Goal: Task Accomplishment & Management: Use online tool/utility

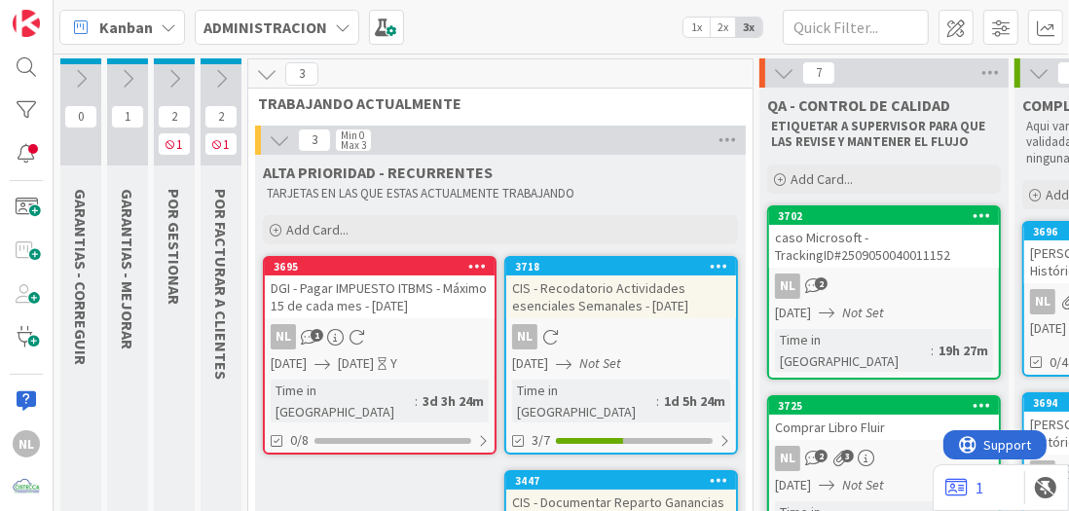
click at [220, 69] on icon at bounding box center [220, 78] width 21 height 21
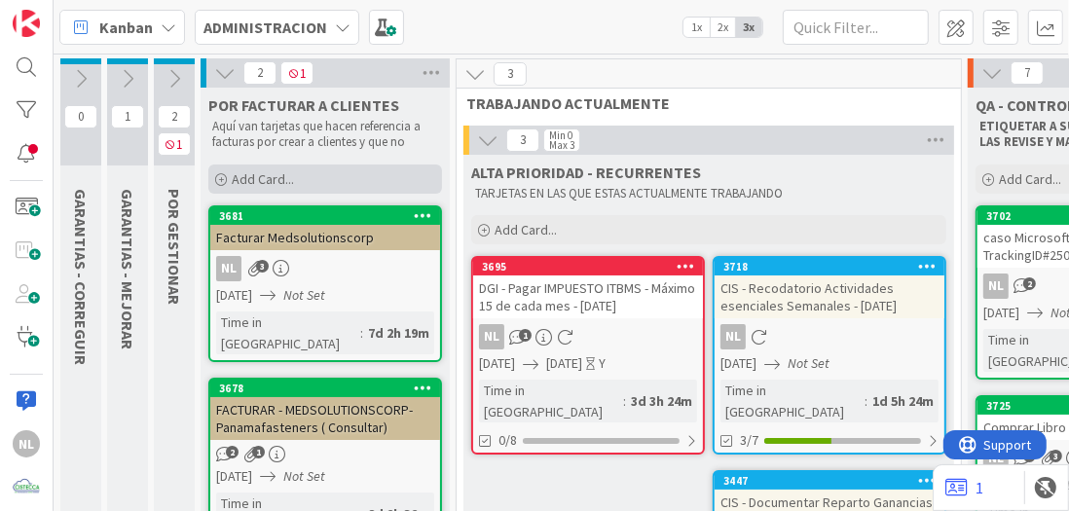
click at [219, 175] on icon at bounding box center [221, 180] width 12 height 12
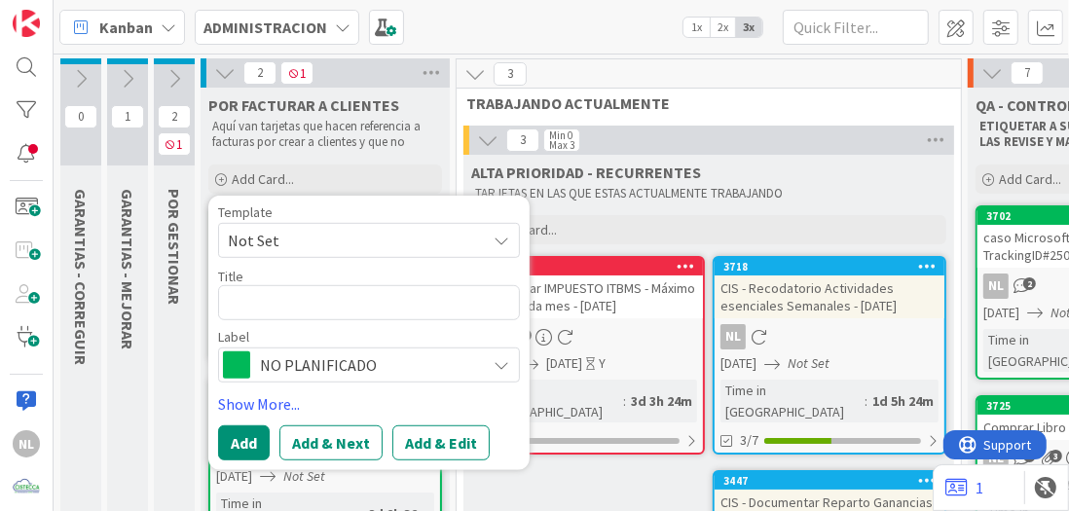
click at [247, 296] on textarea at bounding box center [369, 301] width 302 height 35
type textarea "x"
type textarea "f"
type textarea "x"
type textarea "fA"
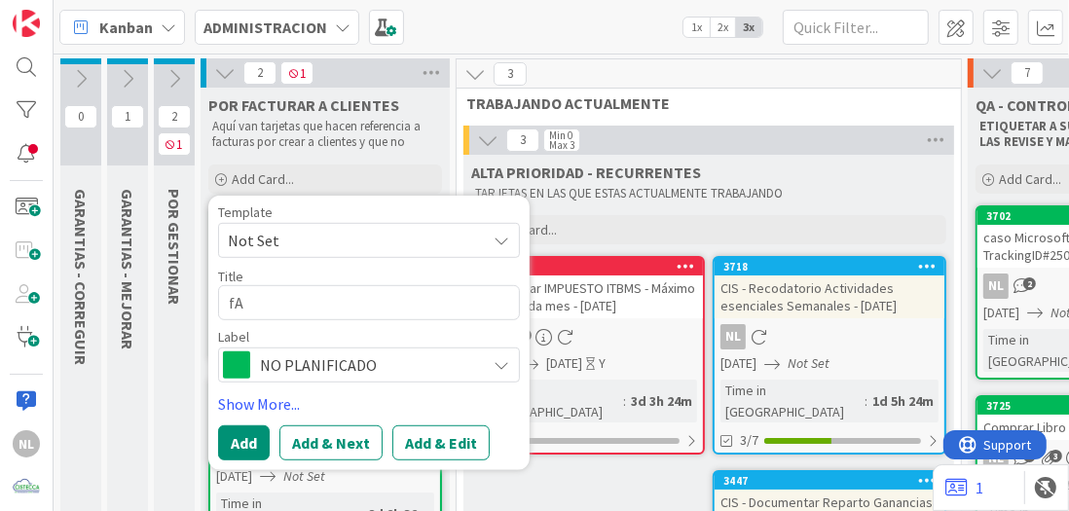
type textarea "x"
type textarea "fAC"
type textarea "x"
type textarea "fC"
type textarea "x"
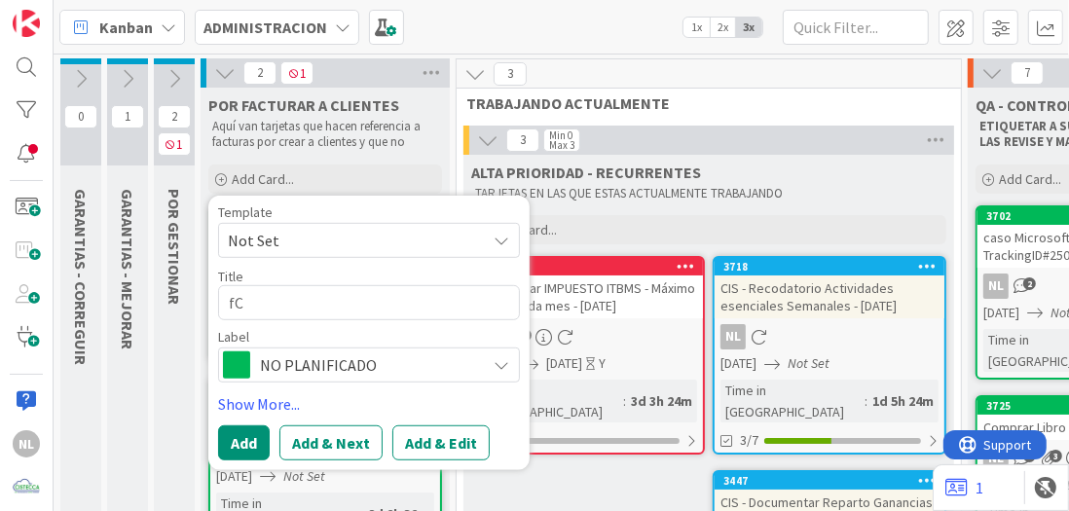
type textarea "C"
type textarea "x"
type textarea "f"
type textarea "x"
type textarea "fAF"
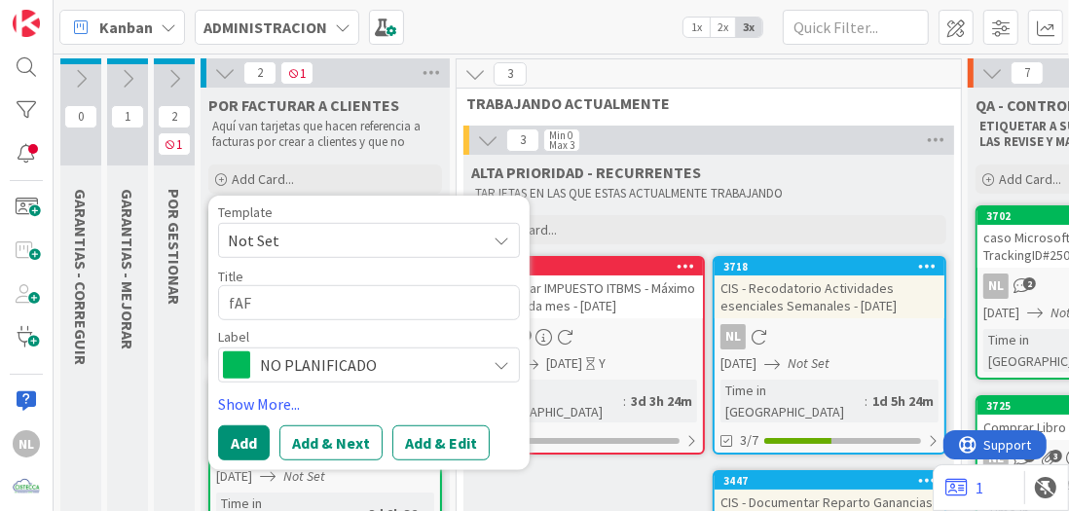
type textarea "x"
type textarea "fAFC"
type textarea "x"
type textarea "fFC"
type textarea "x"
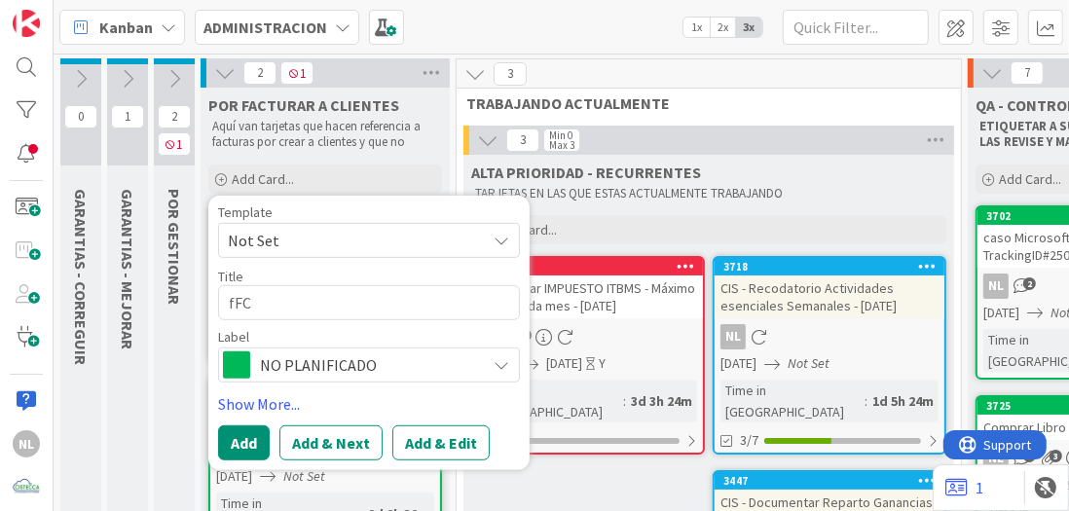
type textarea "fC"
type textarea "x"
type textarea "C"
type textarea "x"
type textarea "F"
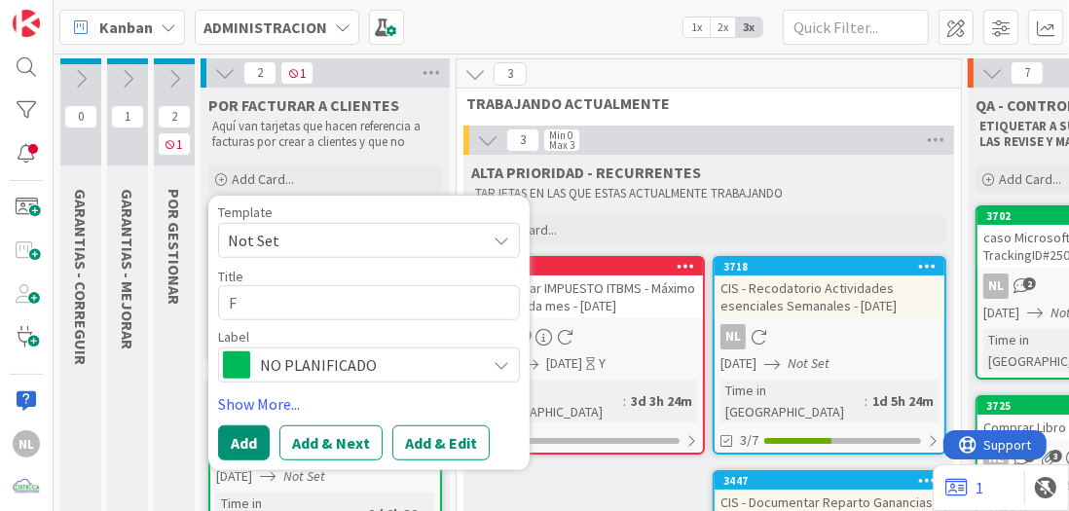
type textarea "x"
type textarea "Fa"
type textarea "x"
type textarea "Fac"
type textarea "x"
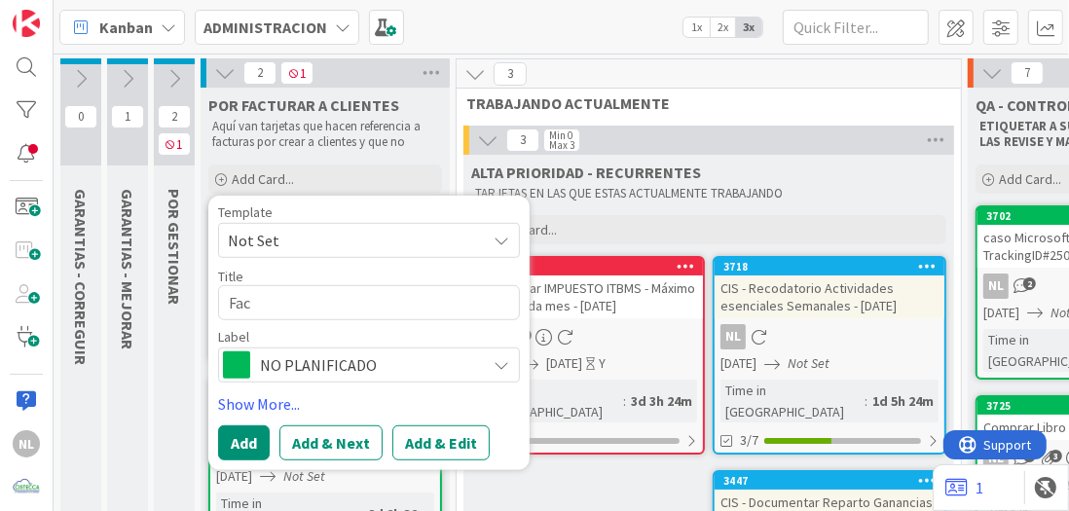
type textarea "Fact"
type textarea "x"
type textarea "Factu"
type textarea "x"
type textarea "Factur"
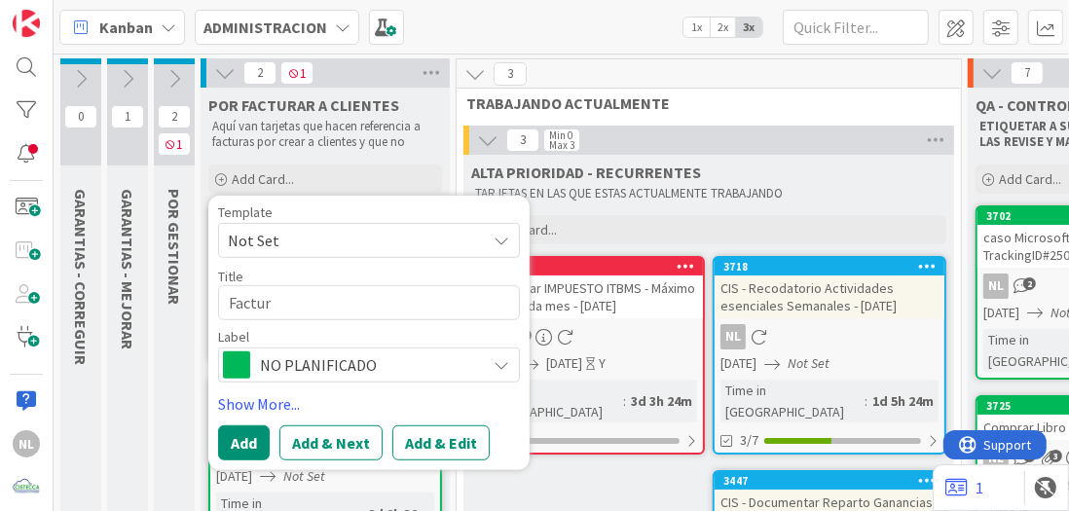
type textarea "x"
type textarea "Factura"
type textarea "x"
type textarea "Facturar"
type textarea "x"
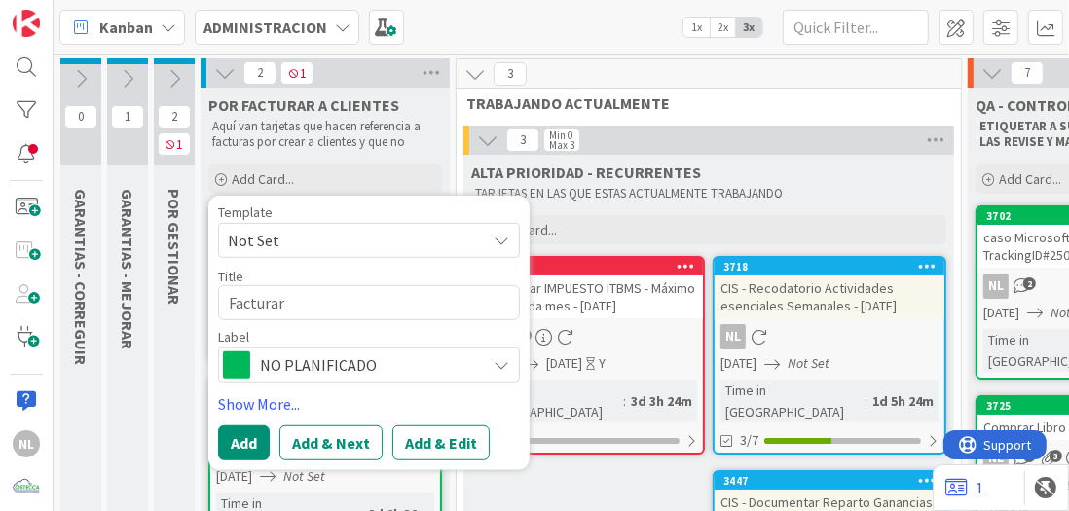
type textarea "Facturar"
type textarea "x"
type textarea "Facturar b"
type textarea "x"
type textarea "Facturar bo"
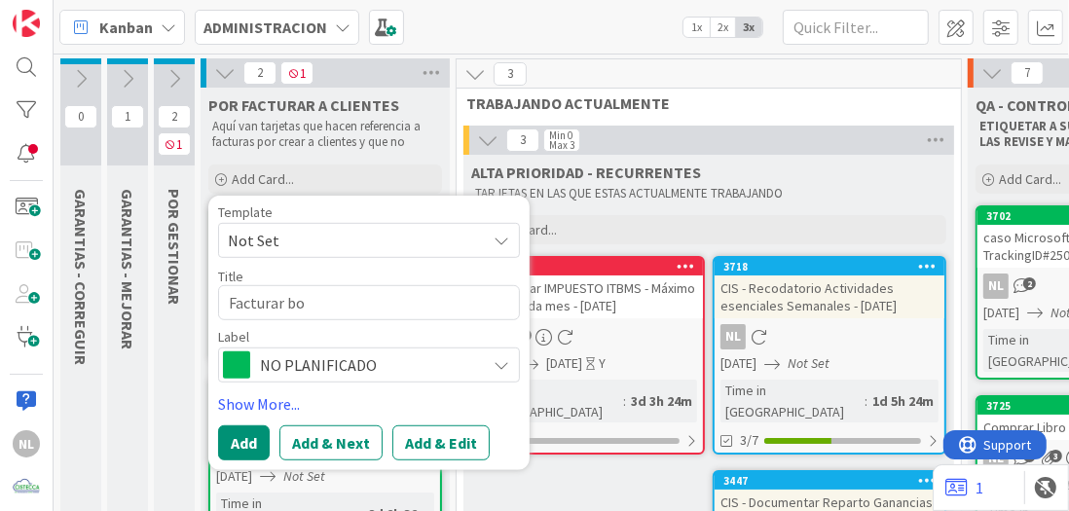
type textarea "x"
type textarea "Facturar bol"
type textarea "x"
type textarea "Facturar bols"
type textarea "x"
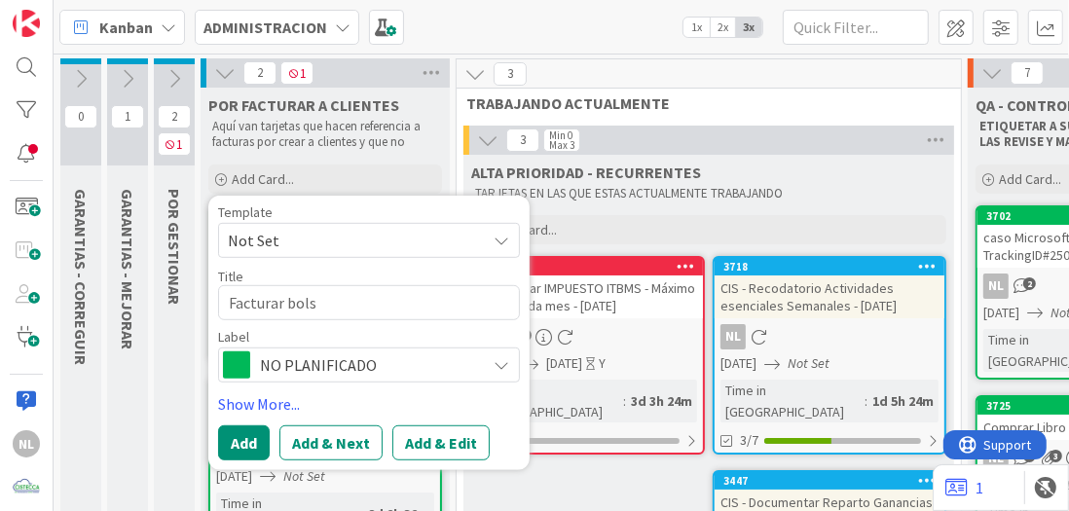
type textarea "Facturar bolso"
type textarea "x"
type textarea "Facturar bolso"
click at [287, 305] on textarea "Facturar bolso" at bounding box center [369, 301] width 302 height 35
type textarea "x"
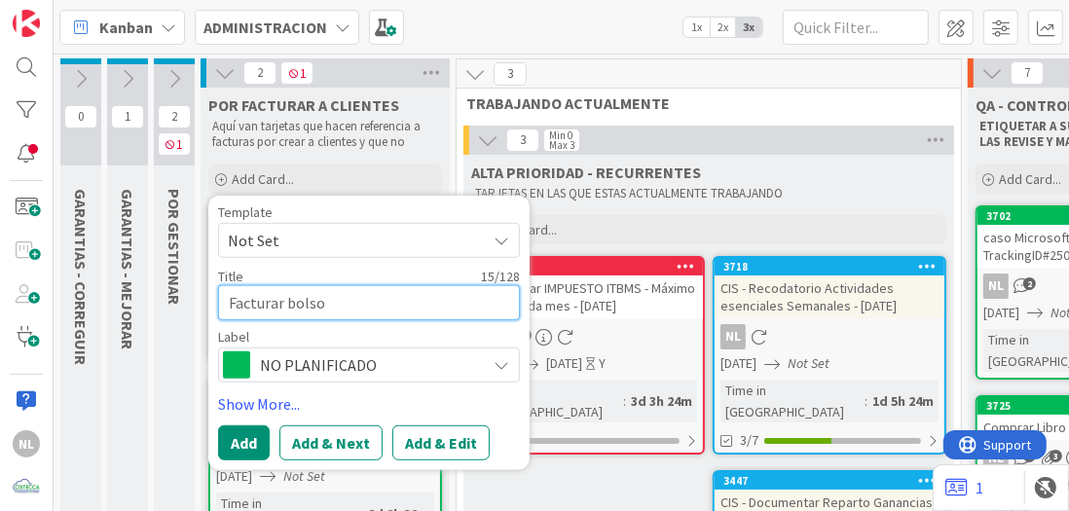
type textarea "Facturar olso"
type textarea "x"
type textarea "Facturar lso"
type textarea "x"
type textarea "Facturar so"
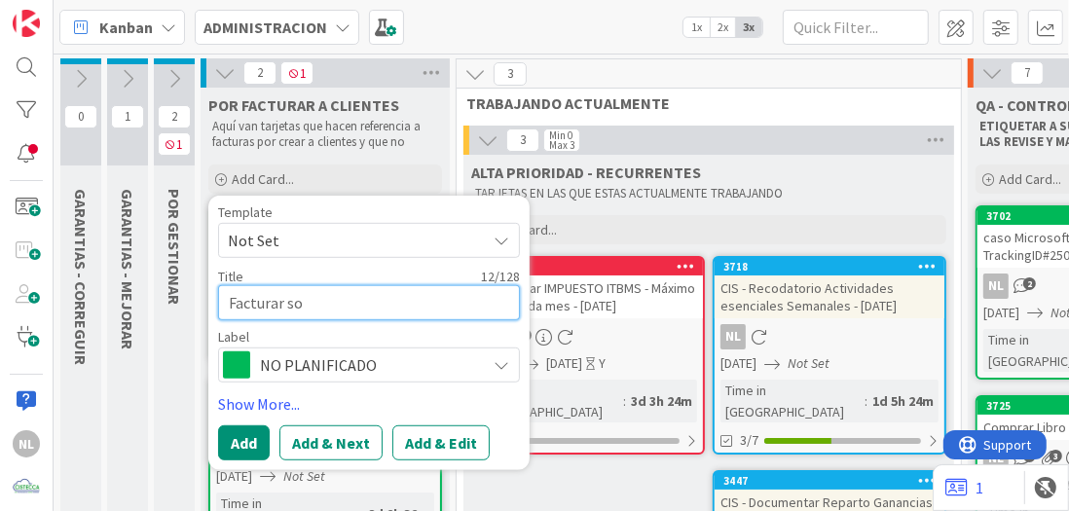
type textarea "x"
type textarea "Facturar o"
type textarea "x"
type textarea "Facturar"
type textarea "x"
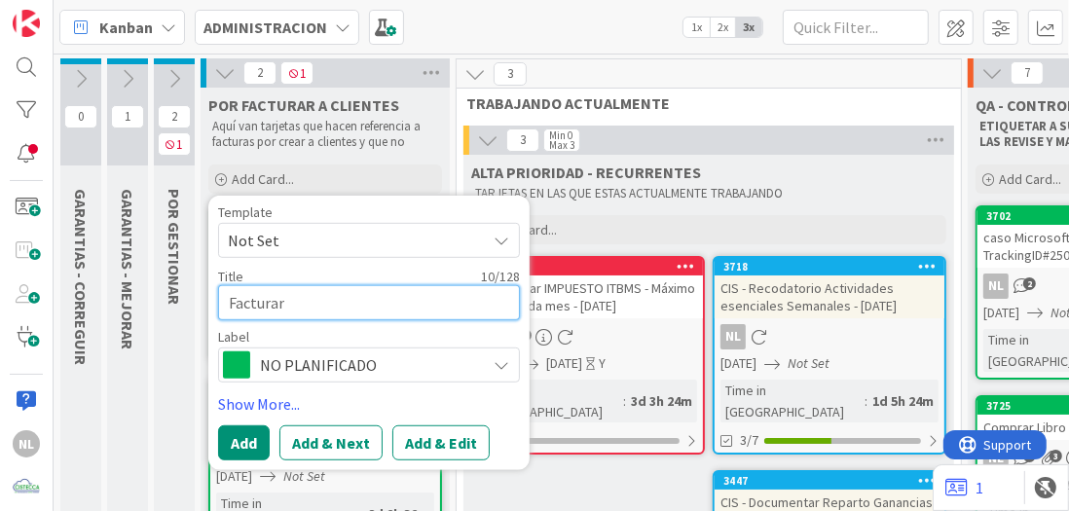
type textarea "Facturar"
type textarea "x"
type textarea "Facturar m"
type textarea "x"
type textarea "Facturar mo"
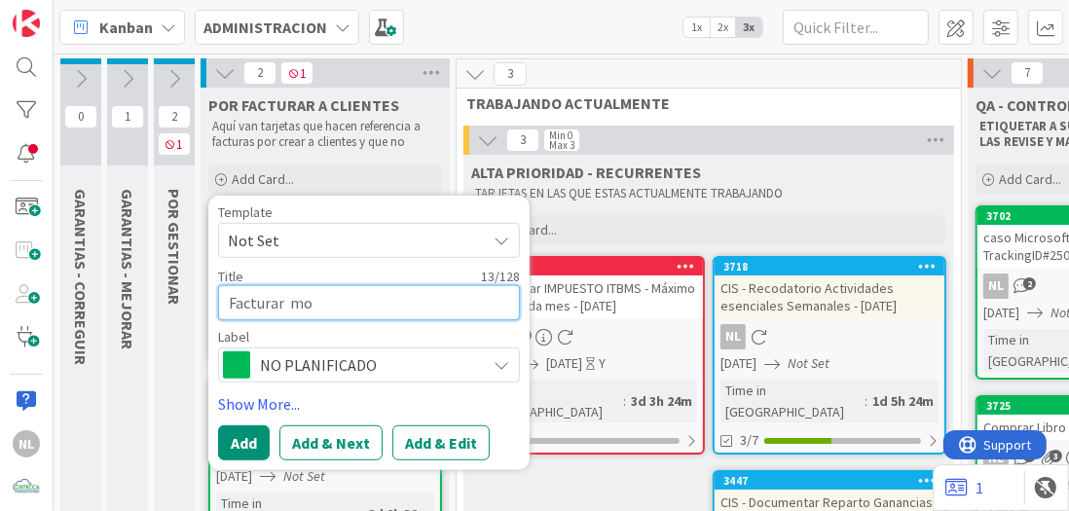
type textarea "x"
type textarea "Facturar o"
type textarea "x"
type textarea "Facturar o"
type textarea "x"
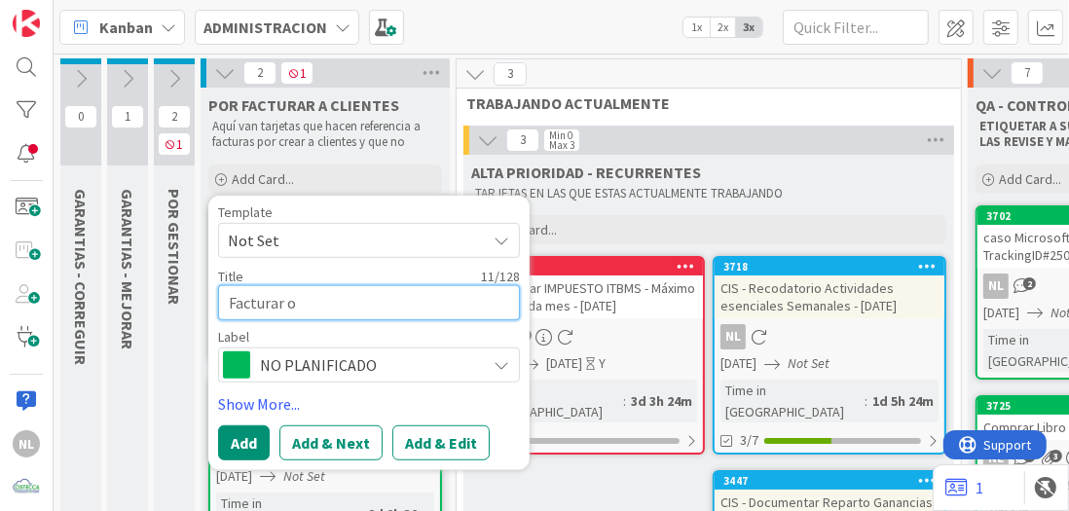
type textarea "Facturar"
type textarea "x"
type textarea "Facturar B"
type textarea "x"
type textarea "Facturar Bo"
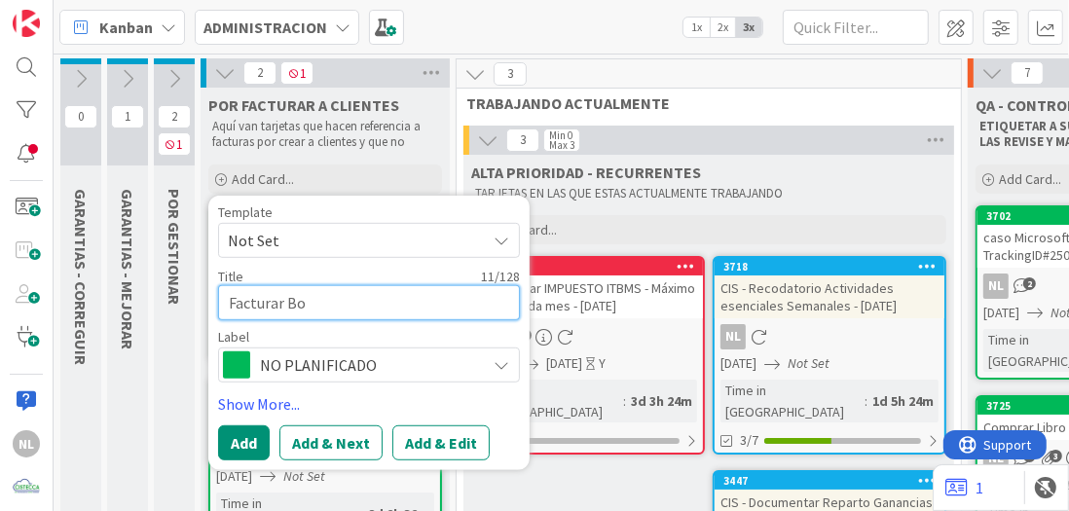
type textarea "x"
type textarea "Facturar Bol"
type textarea "x"
type textarea "Facturar Bols"
type textarea "x"
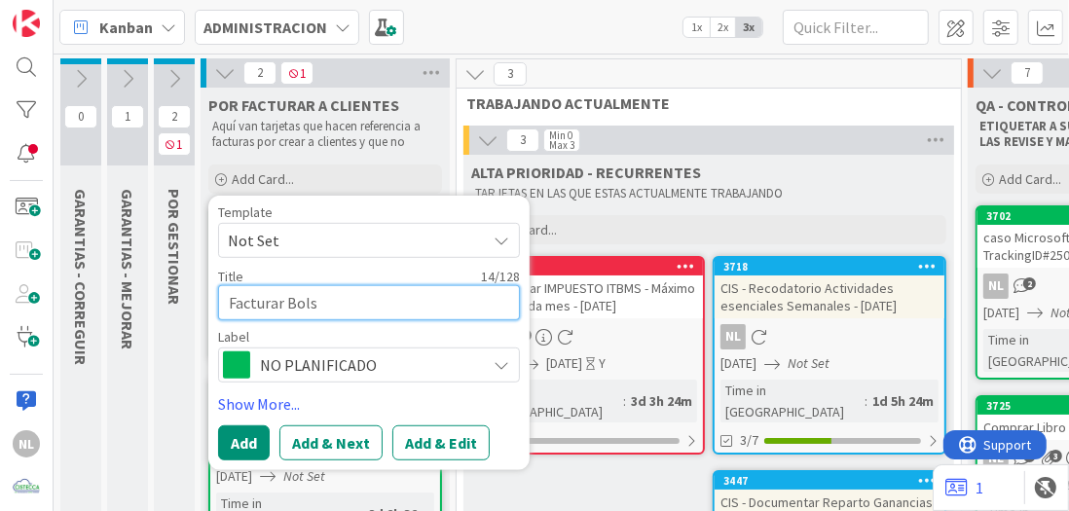
type textarea "Facturar Bolso"
type textarea "x"
type textarea "Facturar Bolsos"
type textarea "x"
type textarea "Facturar Bolsos"
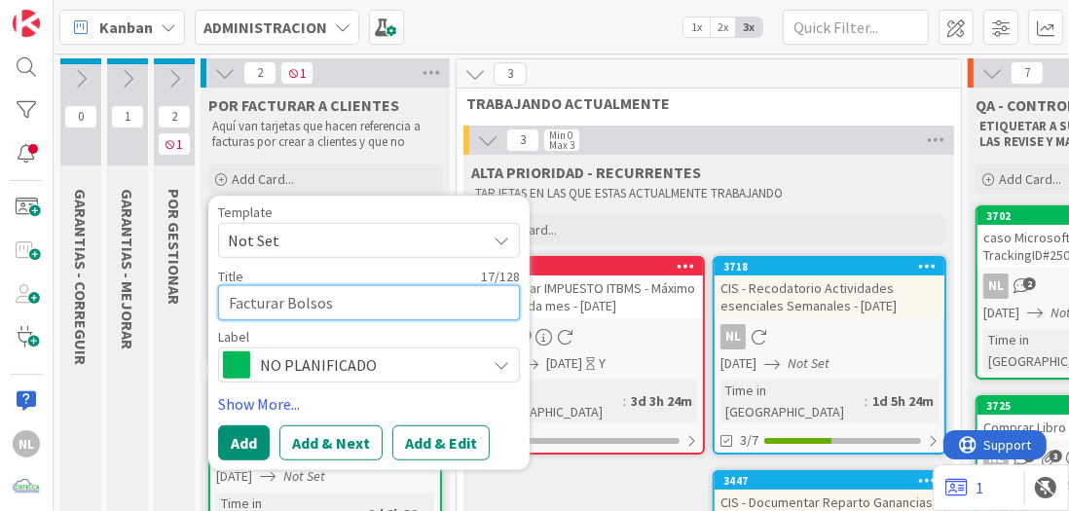
drag, startPoint x: 289, startPoint y: 300, endPoint x: 336, endPoint y: 296, distance: 46.9
click at [336, 296] on textarea "Facturar Bolsos" at bounding box center [369, 301] width 302 height 35
type textarea "x"
type textarea "Facturar"
type textarea "x"
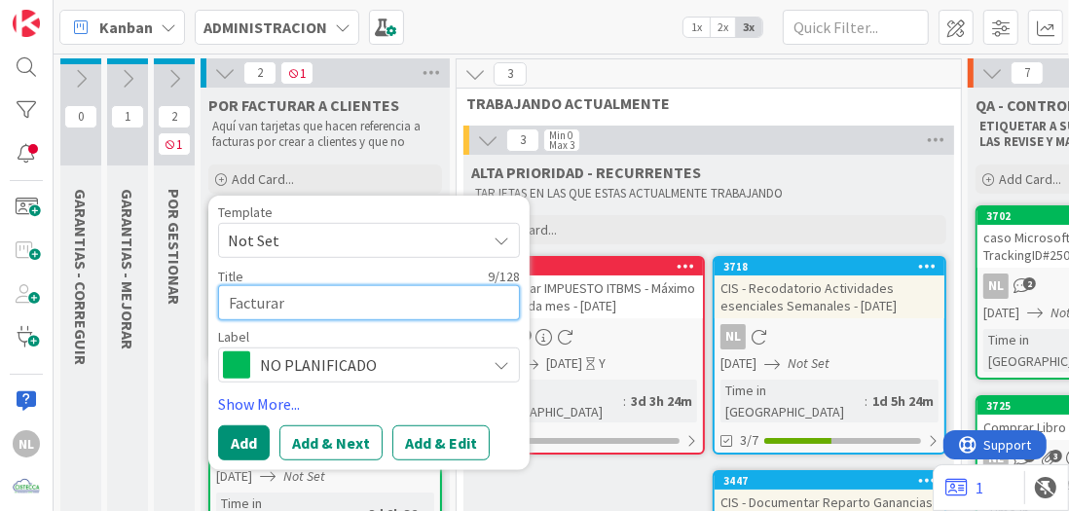
type textarea "Facturar M"
type textarea "x"
type textarea "Facturar Mo"
type textarea "x"
type textarea "Facturar Moc"
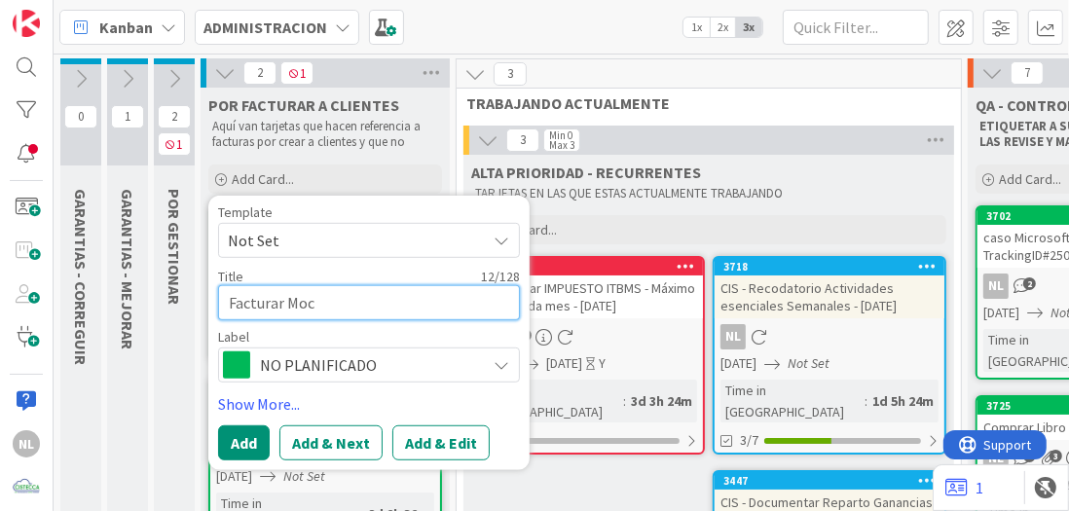
type textarea "x"
type textarea "Facturar Moch"
type textarea "x"
type textarea "Facturar Mochi"
type textarea "x"
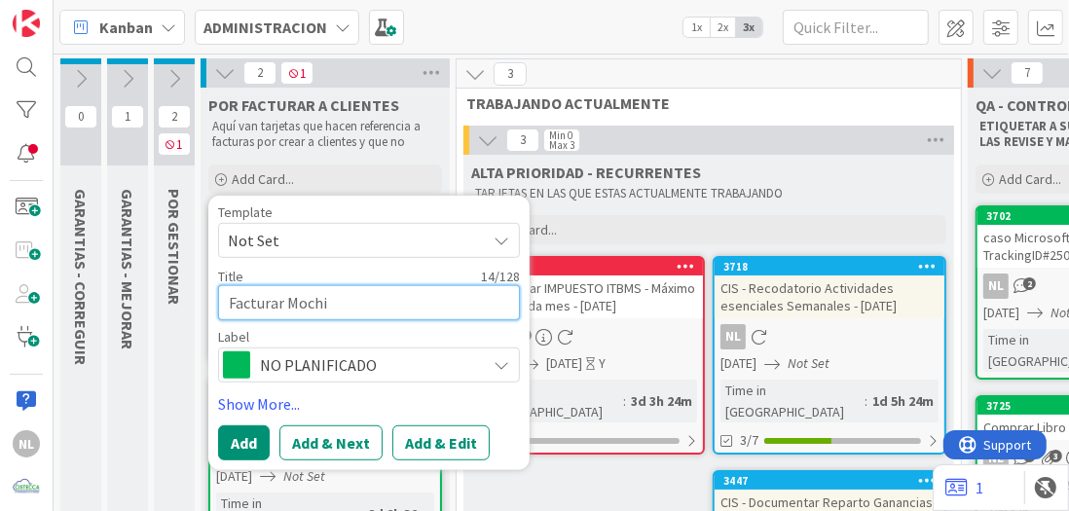
type textarea "Facturar Mochil"
type textarea "x"
type textarea "Facturar Mochila"
type textarea "x"
type textarea "Facturar Mochilas"
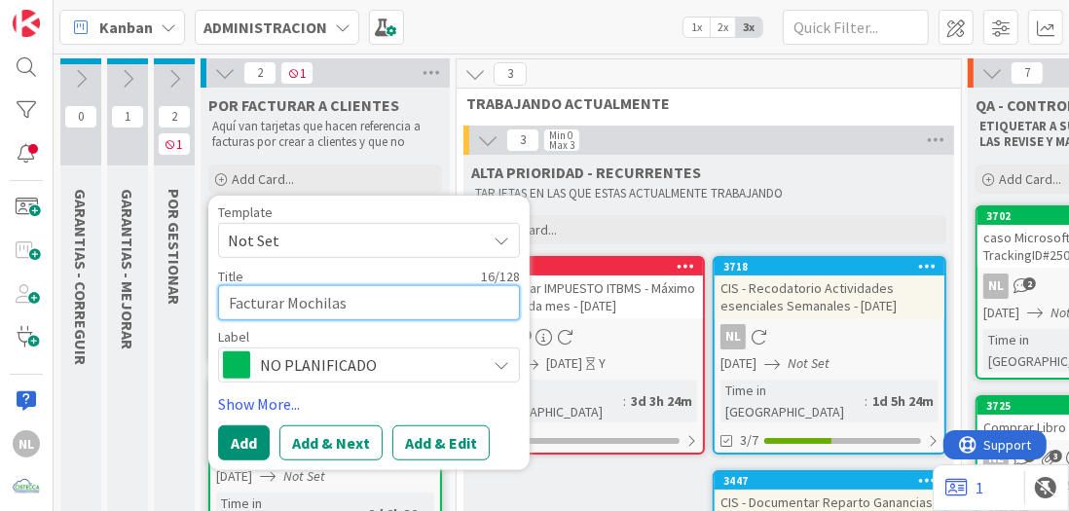
type textarea "x"
type textarea "Facturar Mochilas"
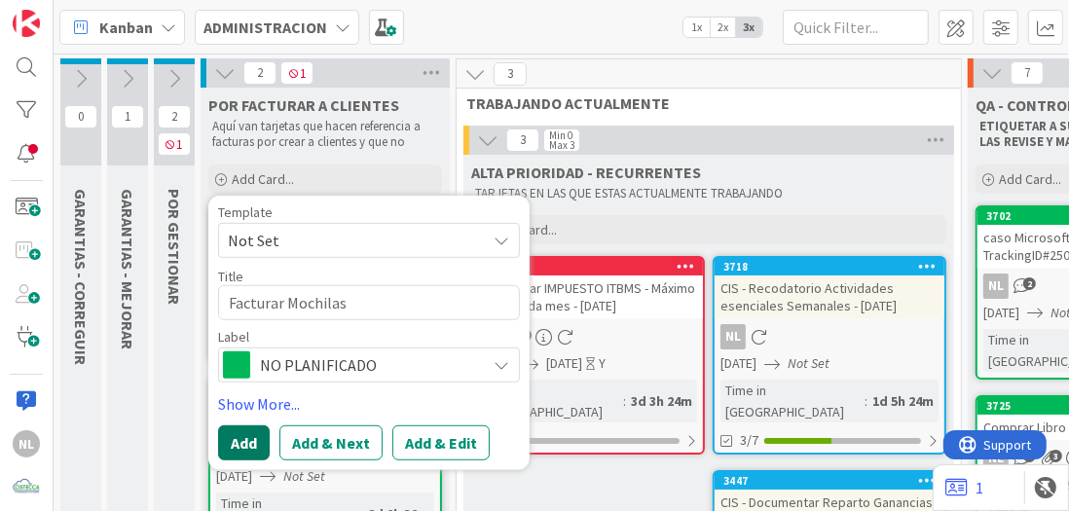
click at [246, 438] on button "Add" at bounding box center [244, 441] width 52 height 35
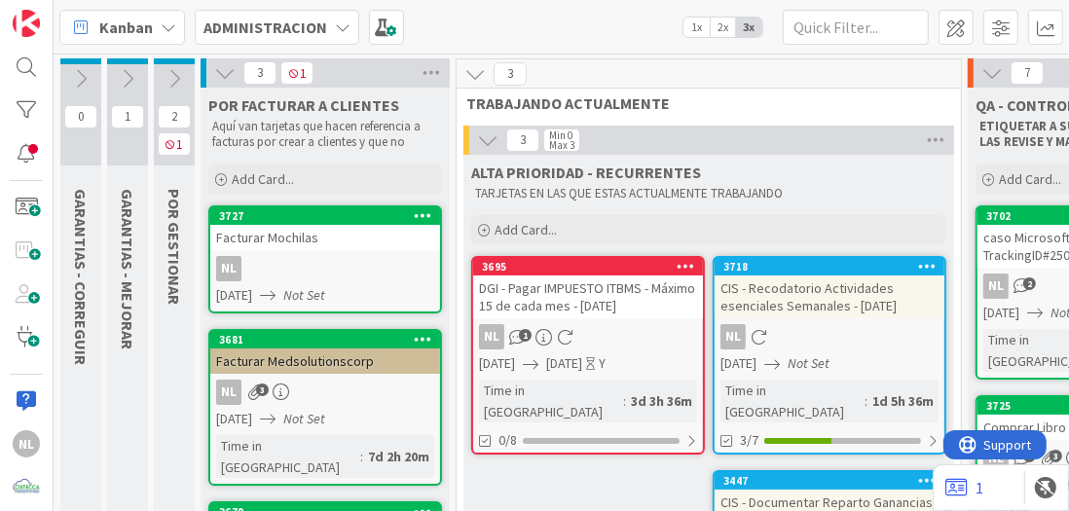
click at [369, 242] on div "Facturar Mochilas" at bounding box center [325, 237] width 230 height 25
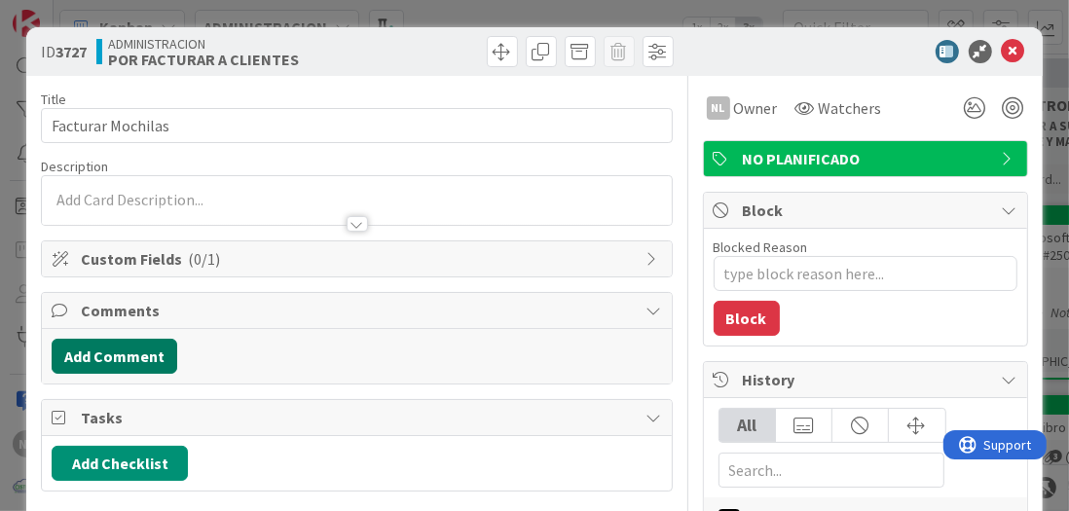
click at [87, 351] on button "Add Comment" at bounding box center [115, 356] width 126 height 35
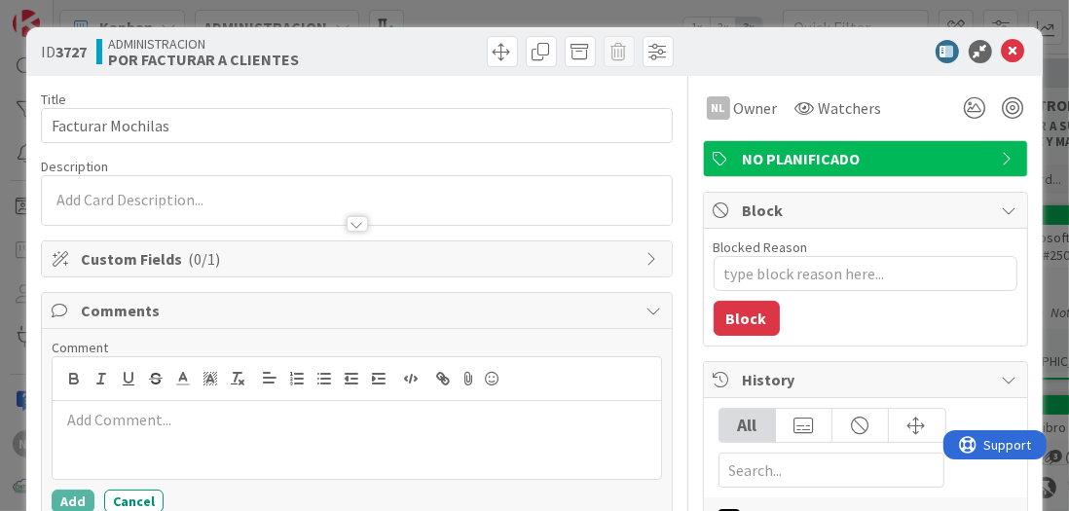
click at [86, 417] on p at bounding box center [356, 420] width 592 height 22
click at [70, 498] on button "Add" at bounding box center [73, 501] width 43 height 23
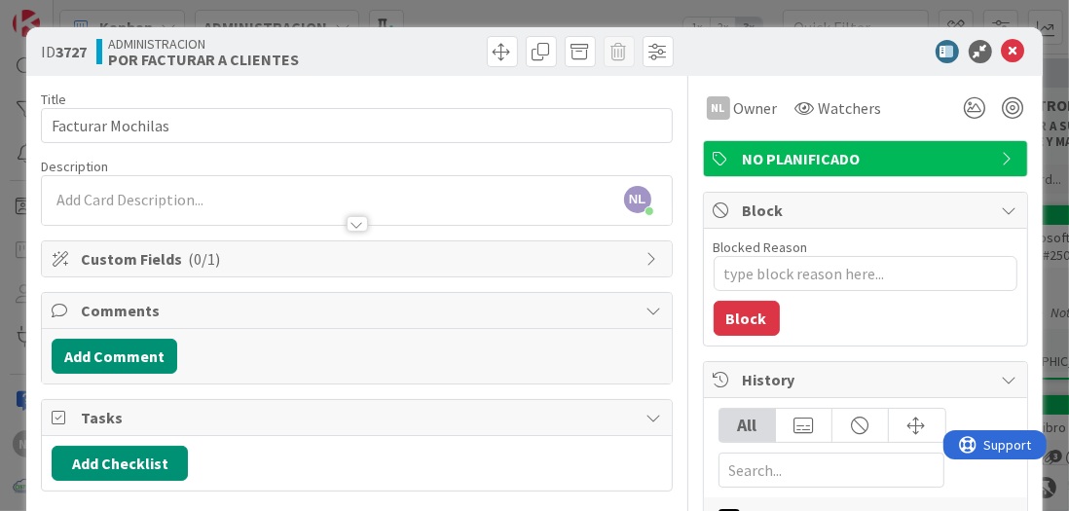
type textarea "x"
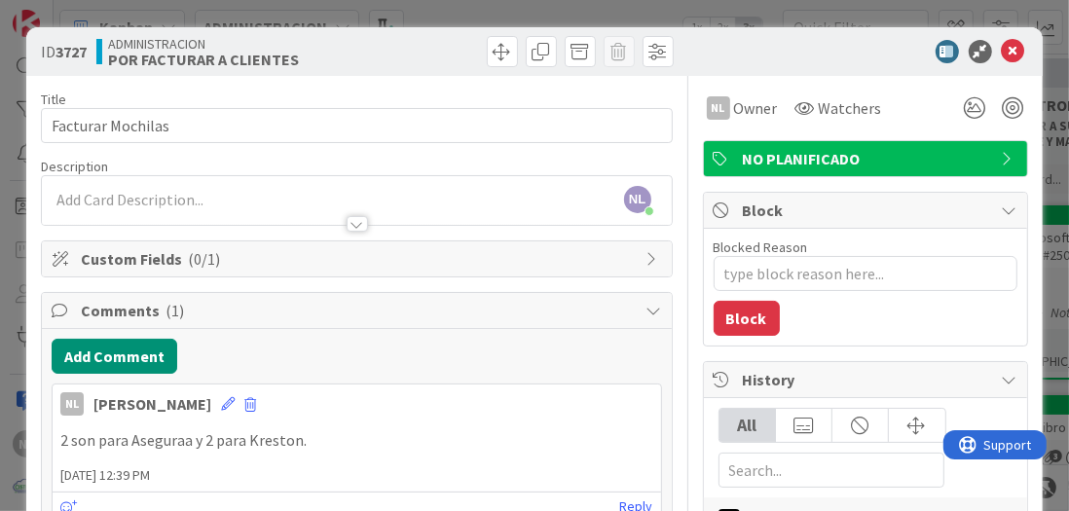
click at [170, 446] on p "2 son para Aseguraa y 2 para Kreston." at bounding box center [356, 440] width 592 height 22
click at [221, 401] on icon at bounding box center [228, 404] width 14 height 14
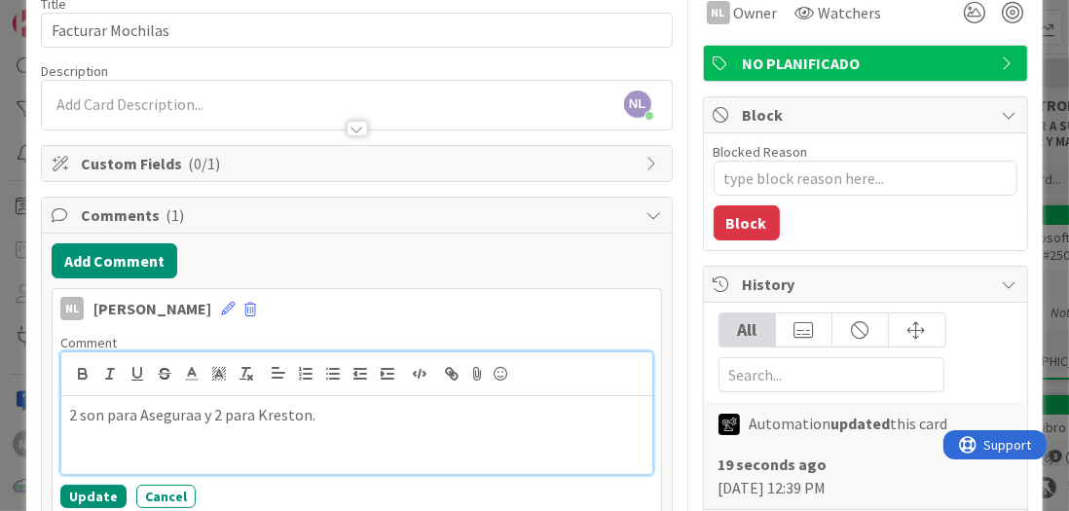
scroll to position [201, 0]
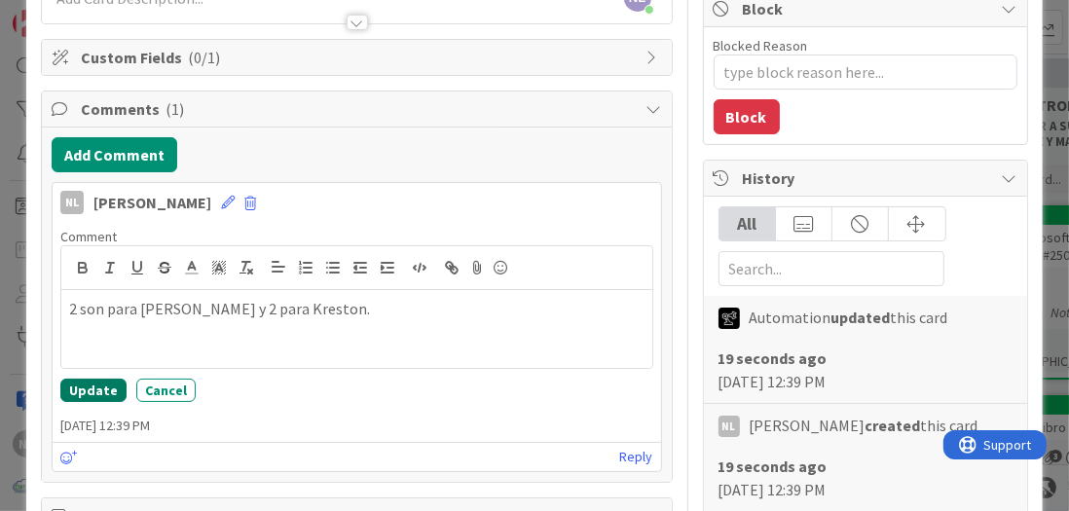
click at [95, 383] on button "Update" at bounding box center [93, 390] width 66 height 23
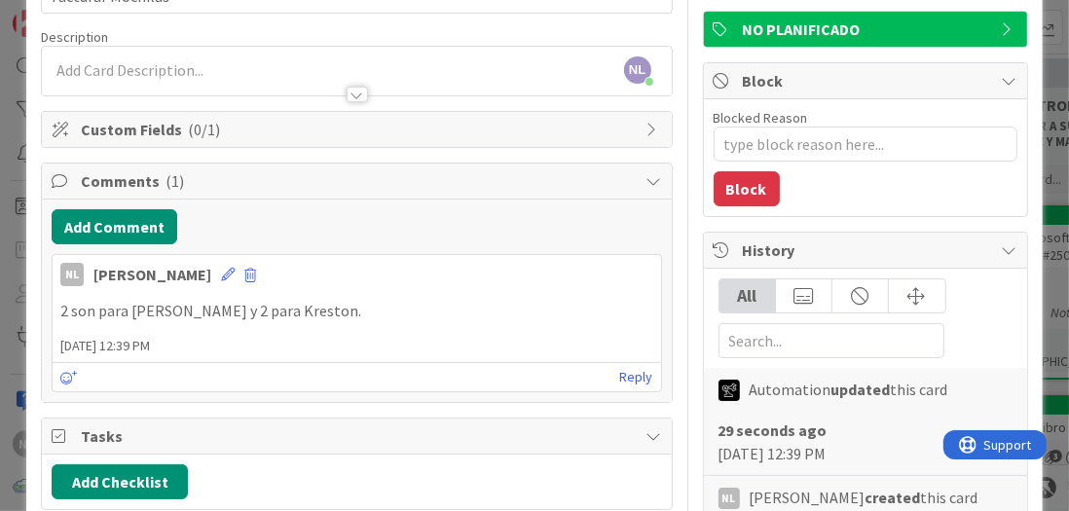
scroll to position [0, 0]
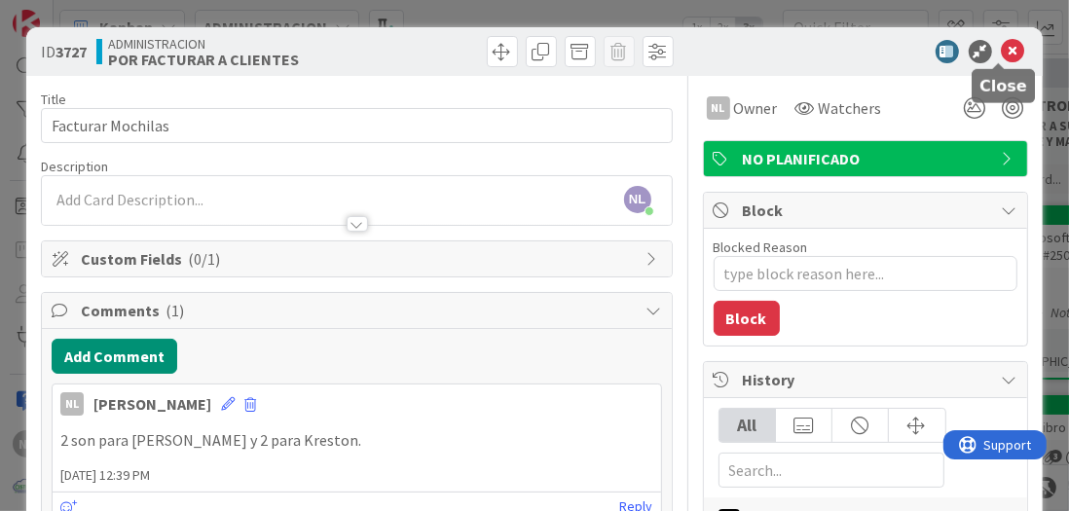
click at [1002, 50] on icon at bounding box center [1013, 51] width 23 height 23
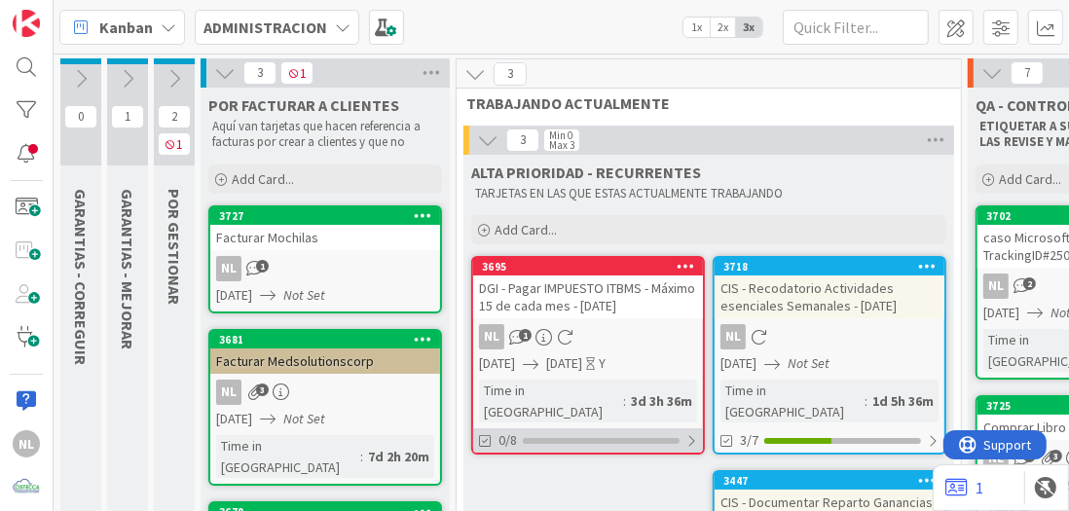
scroll to position [97, 0]
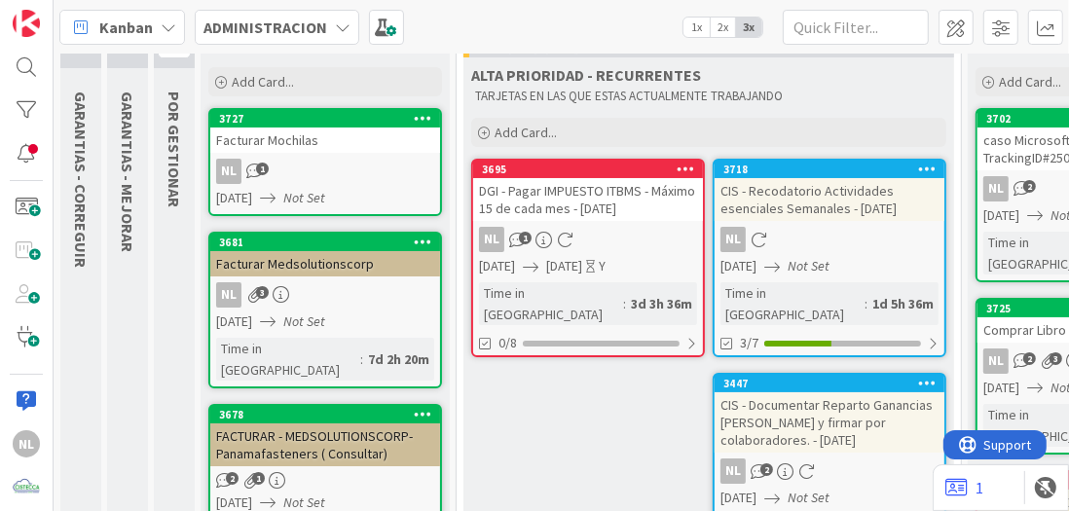
click at [303, 150] on div "Facturar Mochilas" at bounding box center [325, 140] width 230 height 25
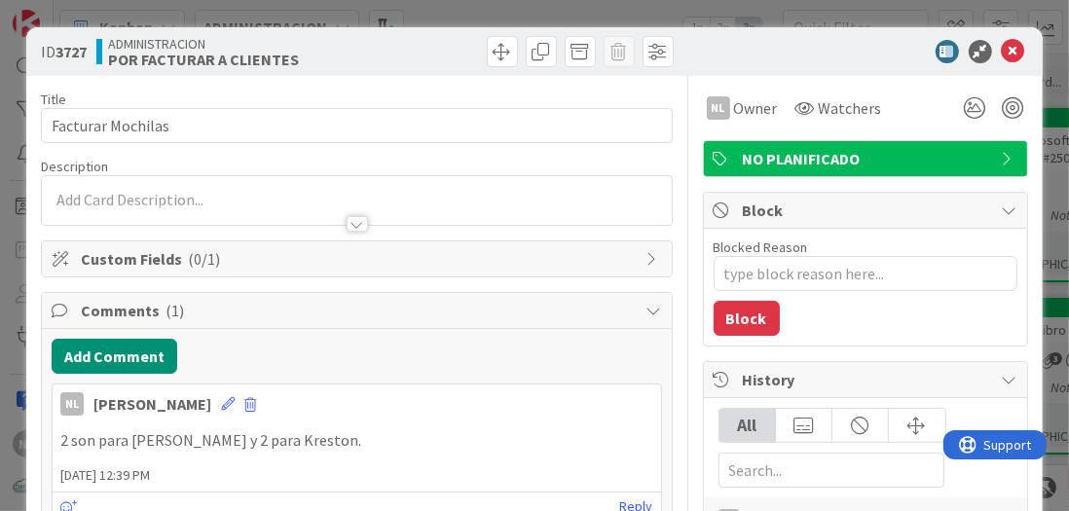
type textarea "x"
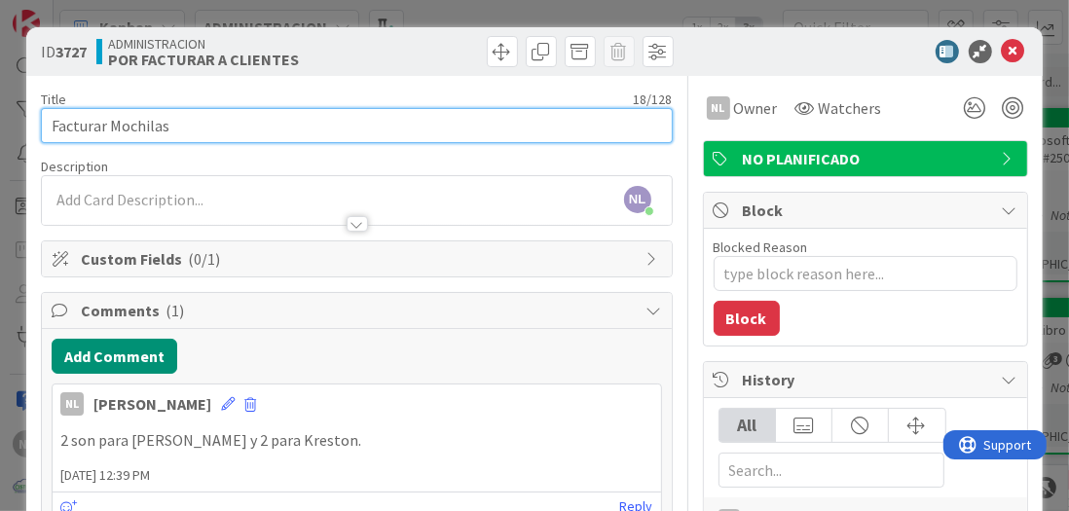
click at [159, 124] on input "Facturar Mochilas" at bounding box center [356, 125] width 631 height 35
type input "Facturar Mochila NE"
type textarea "x"
type input "Facturar Mochila NEG"
type textarea "x"
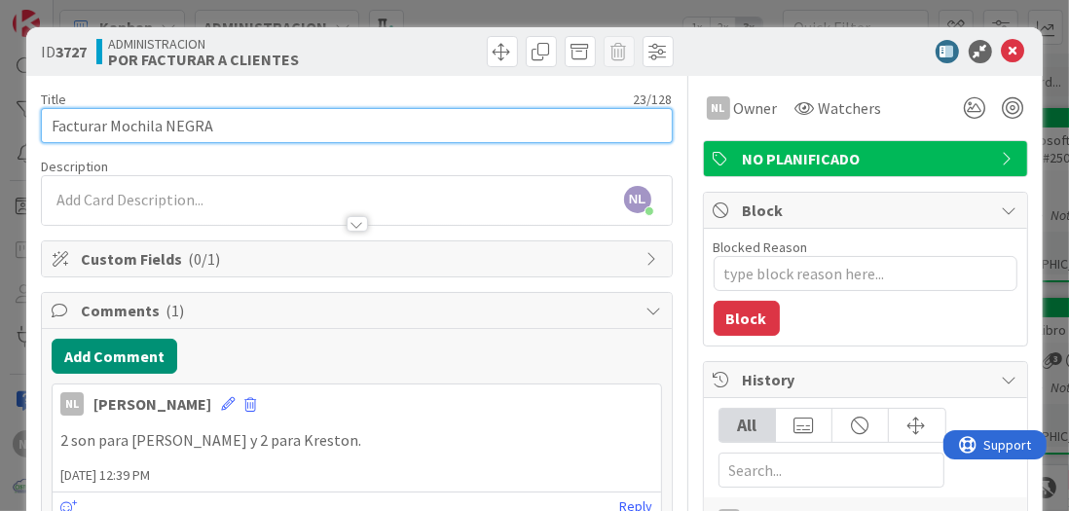
type input "Facturar Mochila NEGRA"
type textarea "x"
click at [175, 126] on input "Facturar Mochila NEGRA" at bounding box center [356, 125] width 631 height 35
type input "Facturar Mochila N"
type textarea "x"
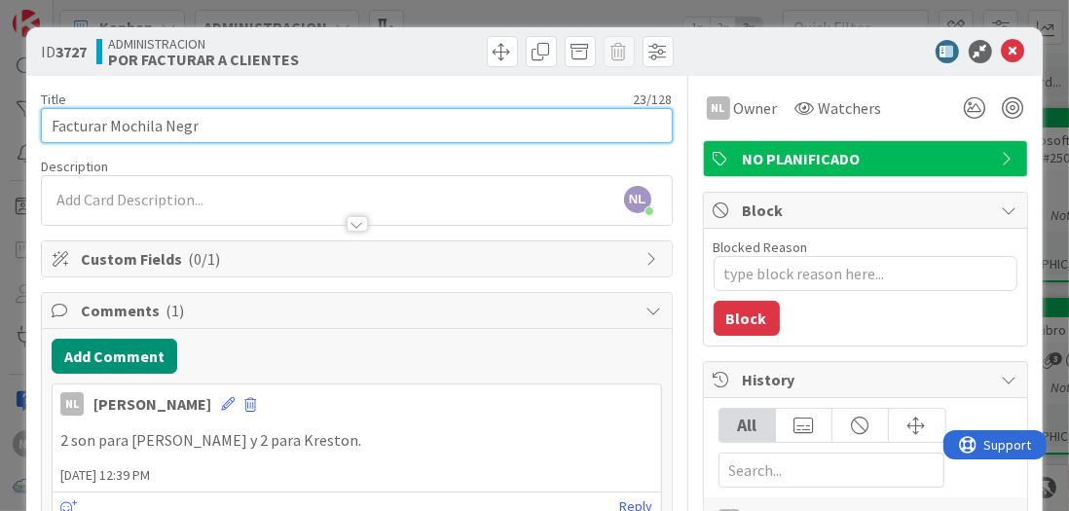
type input "Facturar Mochila Negra"
type textarea "x"
type input "Facturar Mochila Negra"
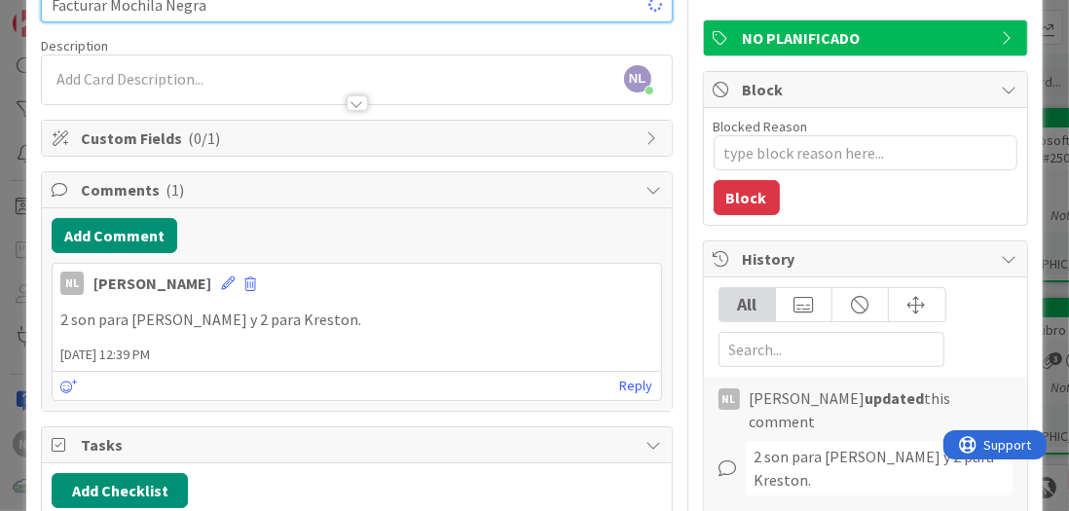
type textarea "x"
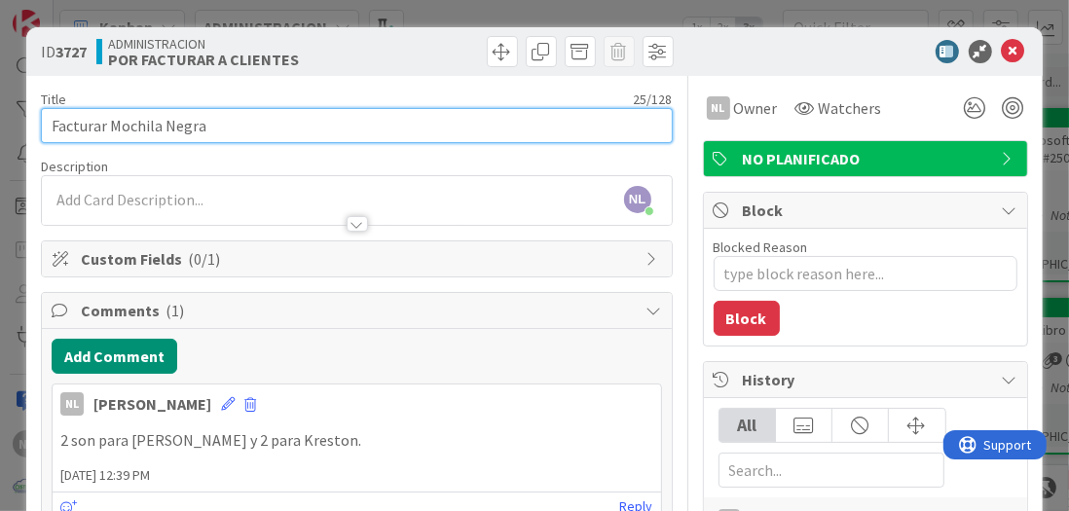
type input "Facturar Mochila Negra C"
type textarea "x"
type input "Facturar Mochila Negra"
type textarea "x"
type input "Facturar Mochila Negra C"
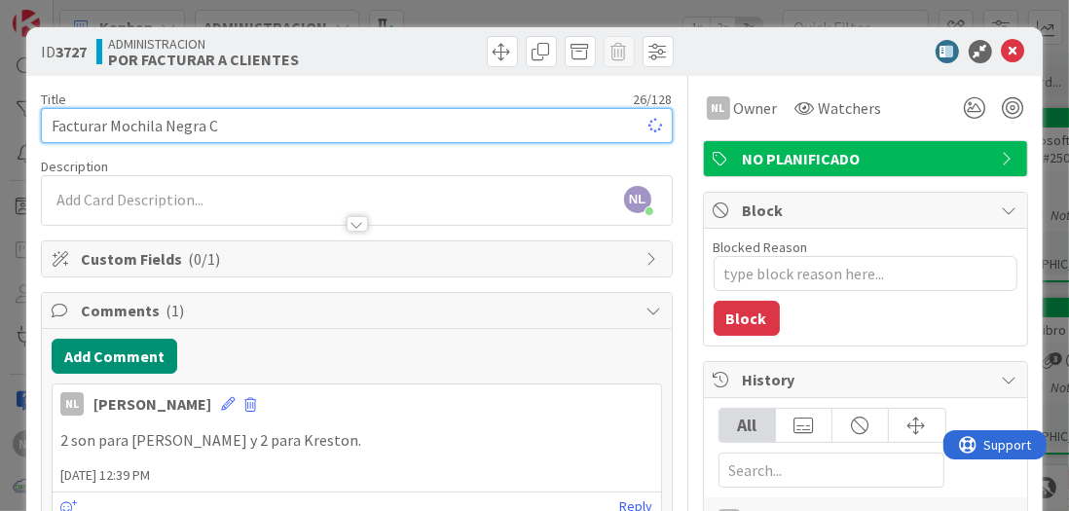
type textarea "x"
type input "Facturar Mochila Negra CODIGO"
type textarea "x"
type input "Facturar Mochila Negra CODIG"
type textarea "x"
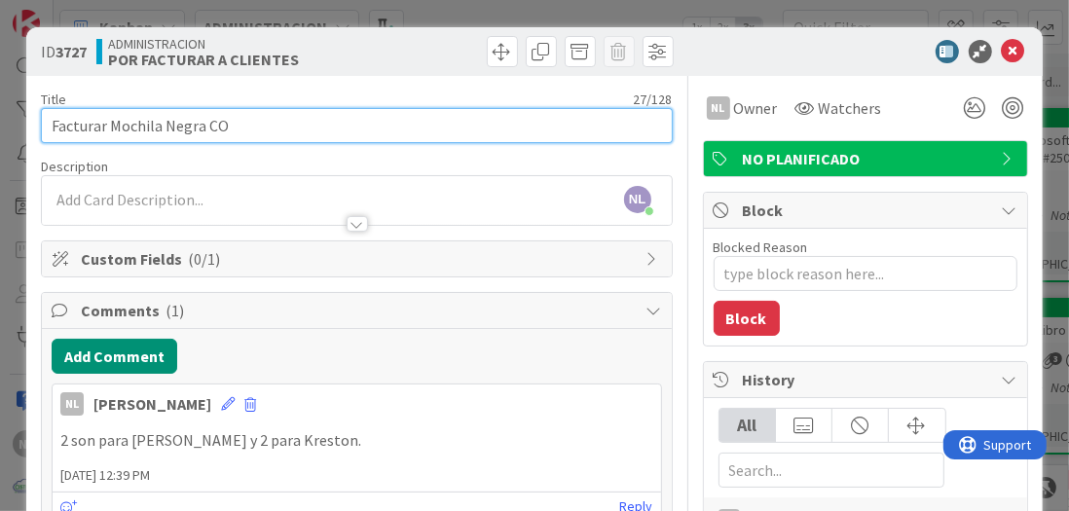
type input "Facturar Mochila Negra C"
type textarea "x"
type input "Facturar Mochila Negra"
type textarea "x"
type input "Facturar Mochila Negra c"
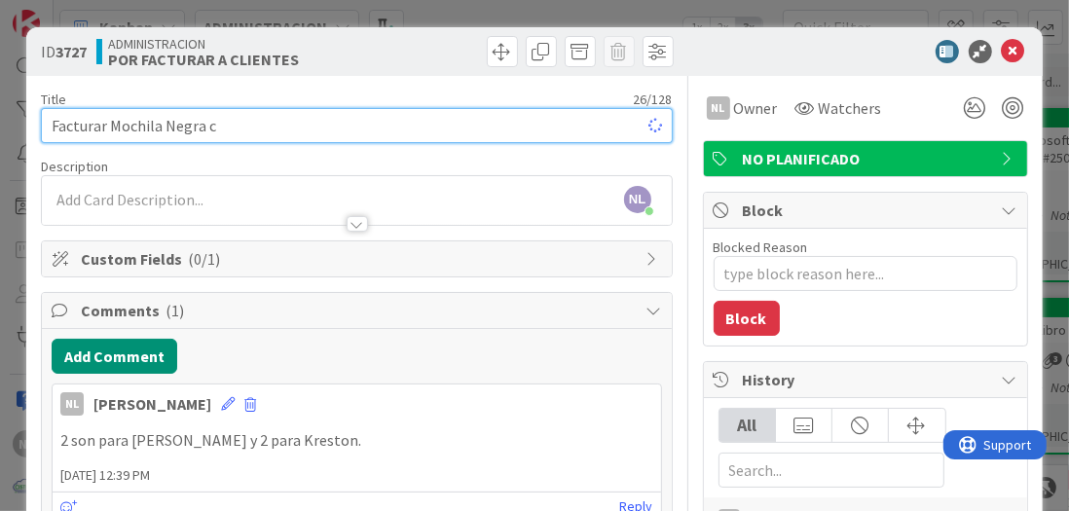
type textarea "x"
type input "Facturar Mochila Negra co"
type textarea "x"
type input "Facturar Mochila Negra"
type textarea "x"
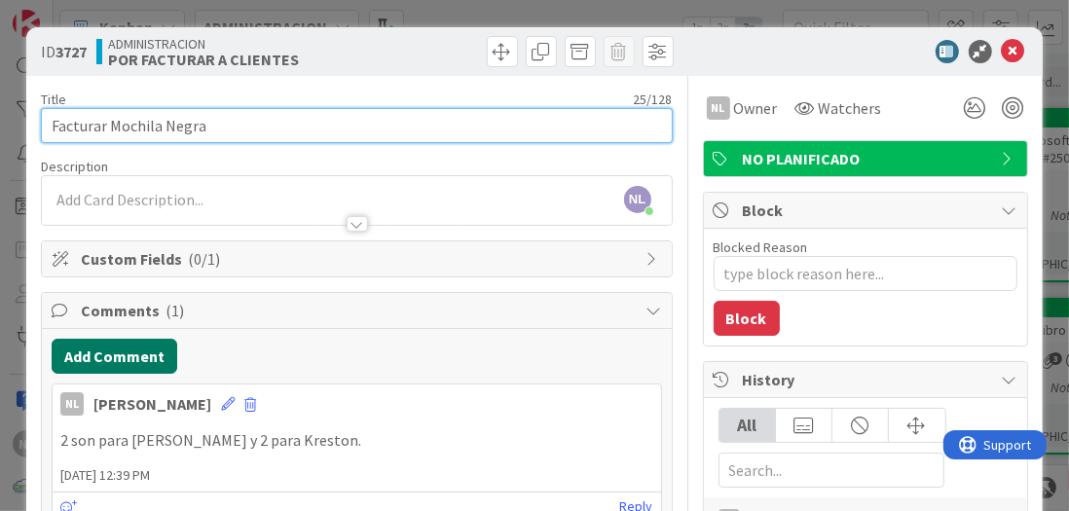
type input "Facturar Mochila Negra"
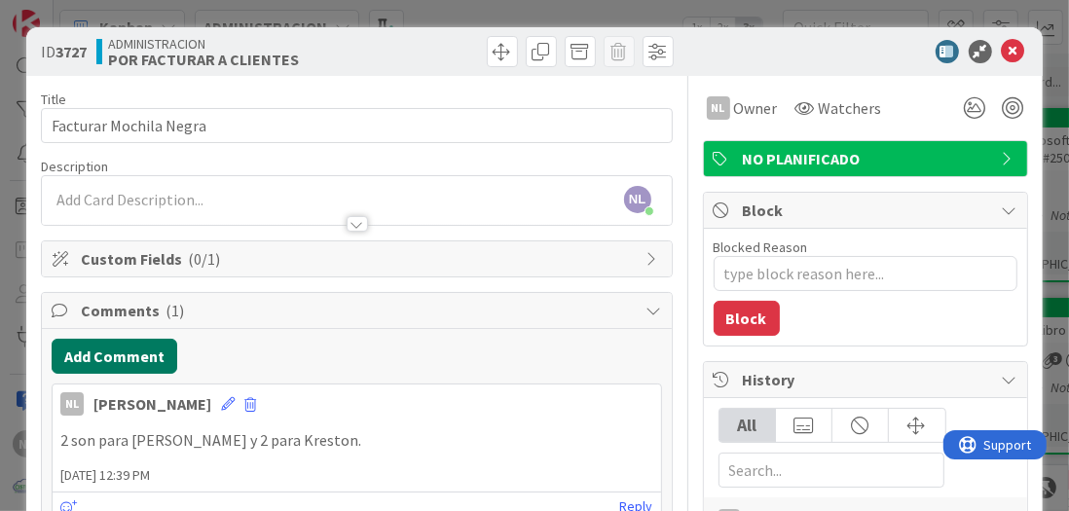
click at [70, 358] on button "Add Comment" at bounding box center [115, 356] width 126 height 35
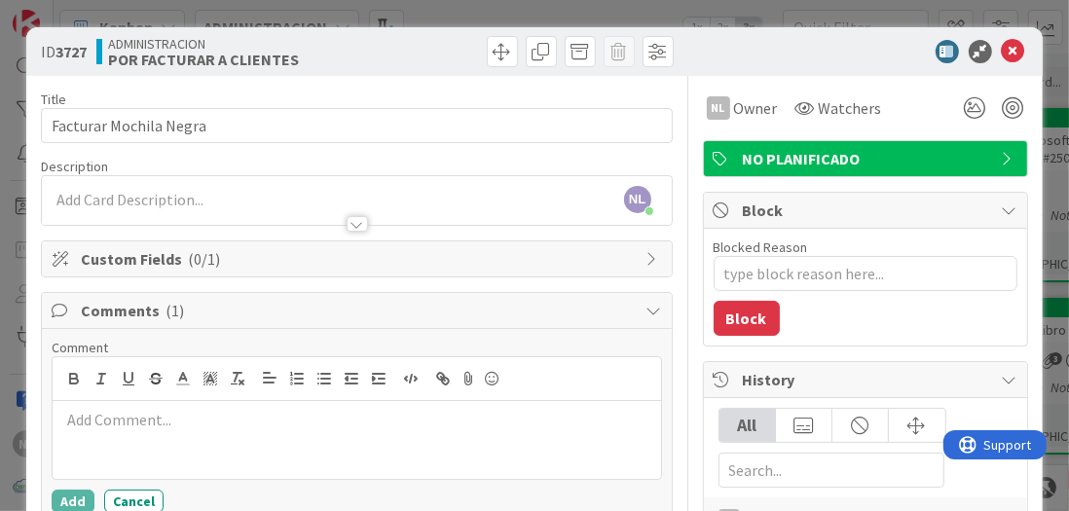
click at [89, 418] on p at bounding box center [356, 420] width 592 height 22
click at [130, 420] on p "Codigo:" at bounding box center [356, 420] width 592 height 22
drag, startPoint x: 93, startPoint y: 419, endPoint x: 277, endPoint y: 457, distance: 187.8
click at [277, 457] on div "Codigo:" at bounding box center [356, 440] width 607 height 78
click at [116, 424] on p "Codigo:" at bounding box center [356, 420] width 592 height 22
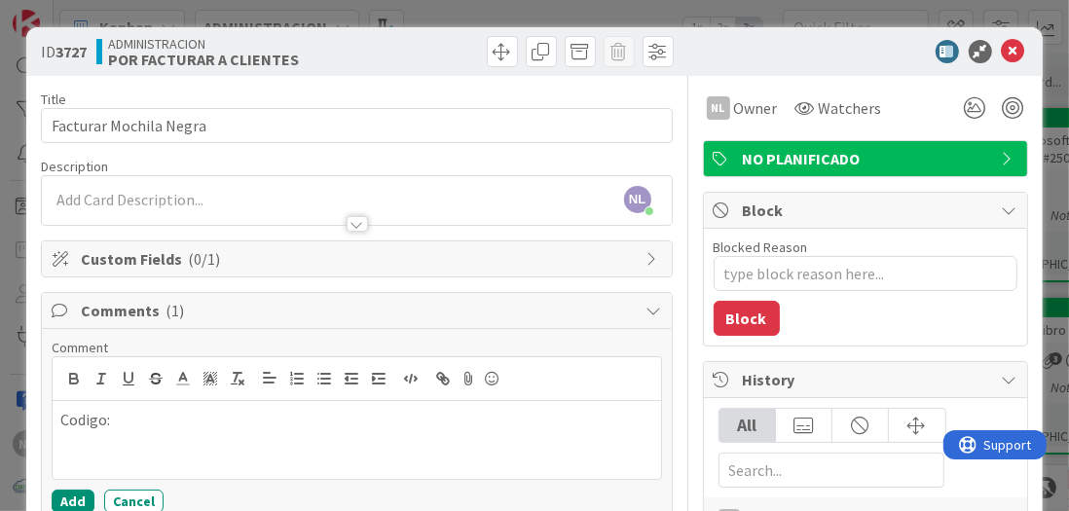
click at [118, 420] on p "Codigo:" at bounding box center [356, 420] width 592 height 22
click at [53, 499] on button "Add" at bounding box center [73, 501] width 43 height 23
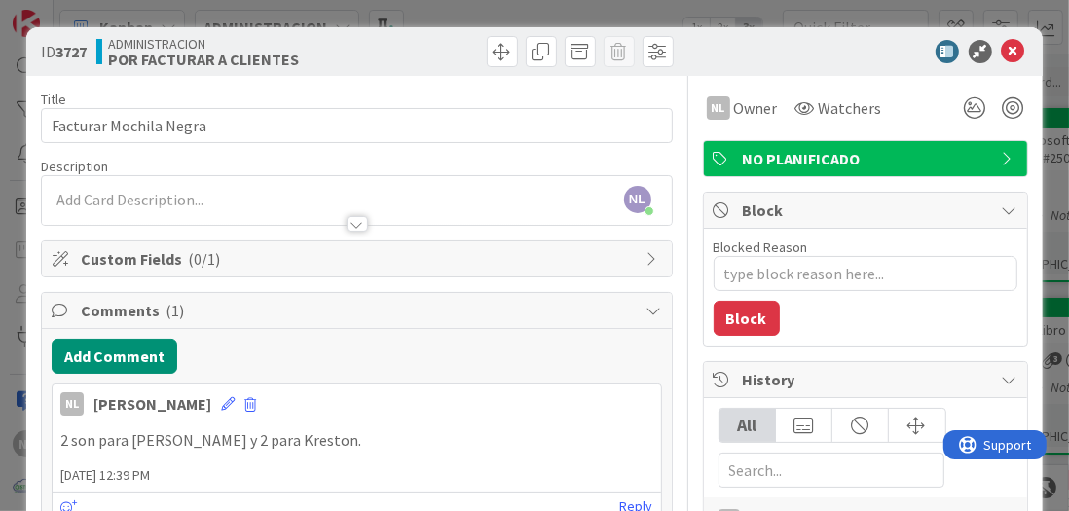
type textarea "x"
click at [1002, 49] on icon at bounding box center [1013, 51] width 23 height 23
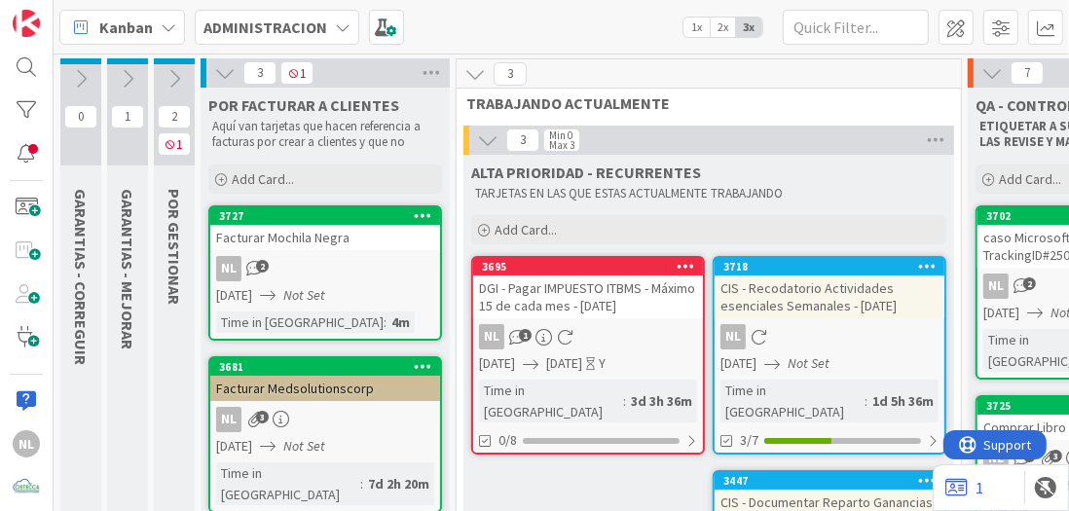
click at [224, 64] on icon at bounding box center [224, 72] width 21 height 21
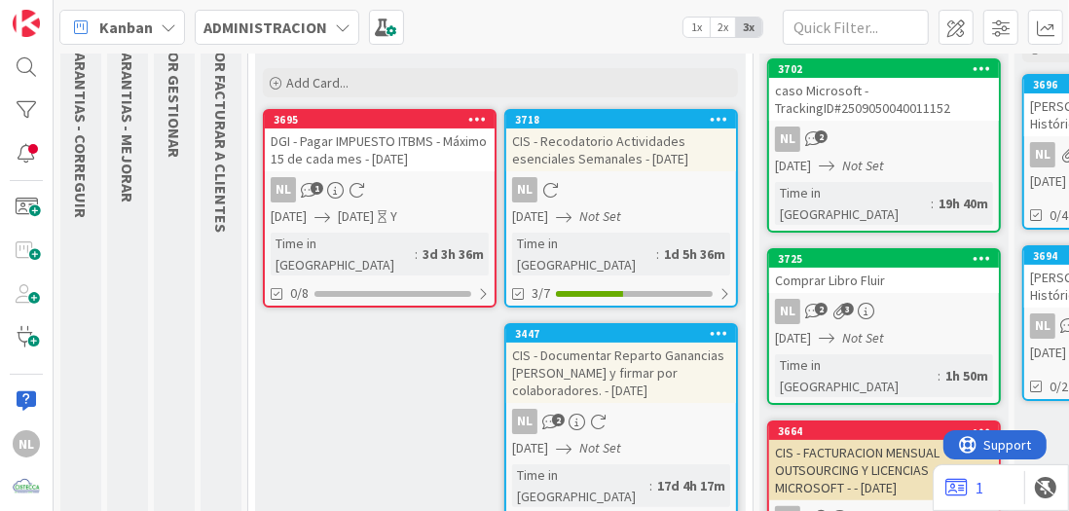
scroll to position [195, 0]
